Goal: Task Accomplishment & Management: Manage account settings

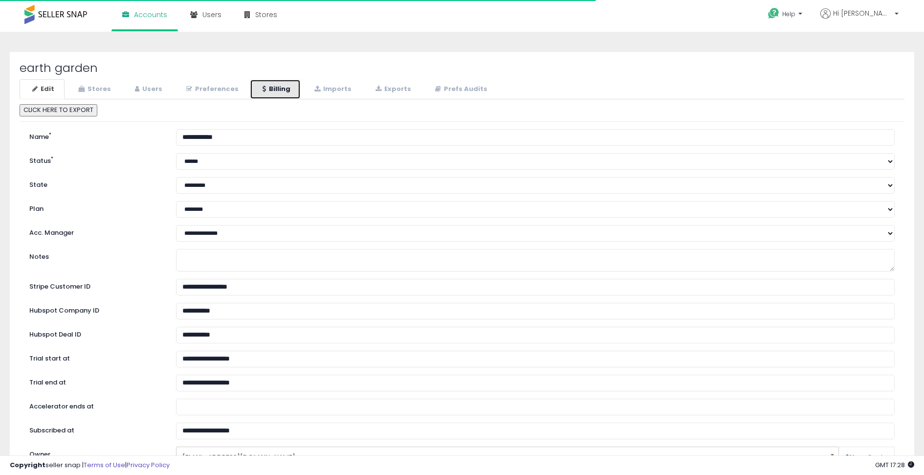
click at [268, 93] on link "Billing" at bounding box center [275, 89] width 51 height 20
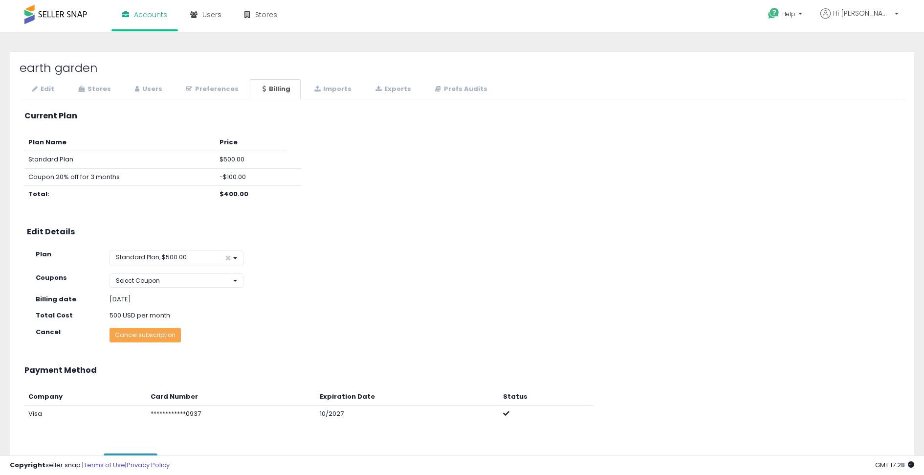
click at [152, 331] on button "Cancel subscription" at bounding box center [145, 335] width 71 height 15
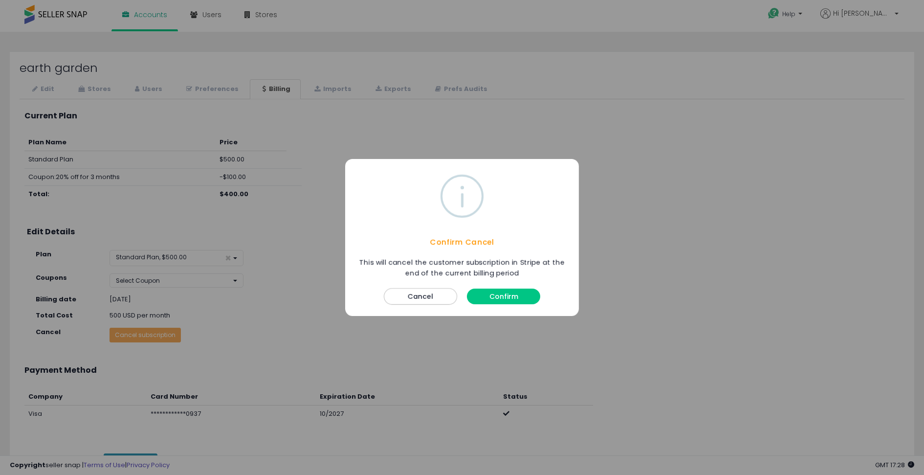
click at [492, 292] on button "Confirm" at bounding box center [503, 297] width 73 height 16
